Goal: Find contact information: Find contact information

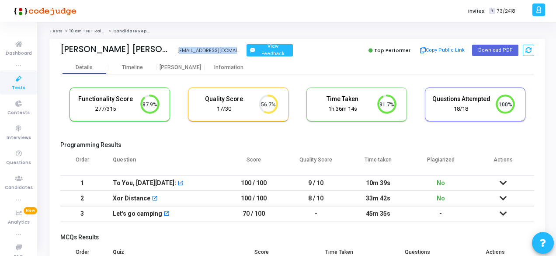
drag, startPoint x: 156, startPoint y: 52, endPoint x: 231, endPoint y: 47, distance: 74.5
click at [231, 47] on div "[PERSON_NAME] [PERSON_NAME] [EMAIL_ADDRESS][DOMAIN_NAME] View Feedback" at bounding box center [176, 50] width 233 height 13
copy div "[EMAIL_ADDRESS][DOMAIN_NAME] [EMAIL_ADDRESS][DOMAIN_NAME] View Feedback"
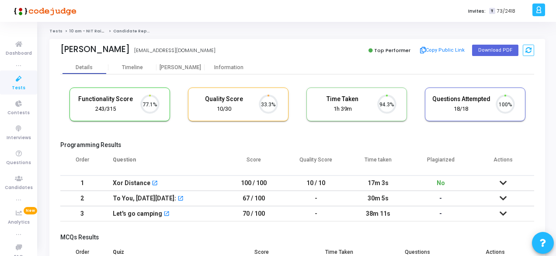
scroll to position [18, 22]
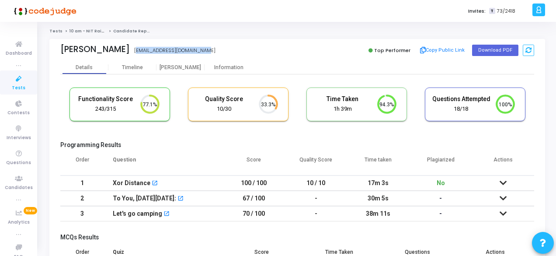
drag, startPoint x: 200, startPoint y: 49, endPoint x: 120, endPoint y: 49, distance: 80.0
click at [120, 49] on div "[PERSON_NAME] [EMAIL_ADDRESS][DOMAIN_NAME]" at bounding box center [176, 50] width 233 height 13
copy div "[EMAIL_ADDRESS][DOMAIN_NAME]"
